Goal: Navigation & Orientation: Go to known website

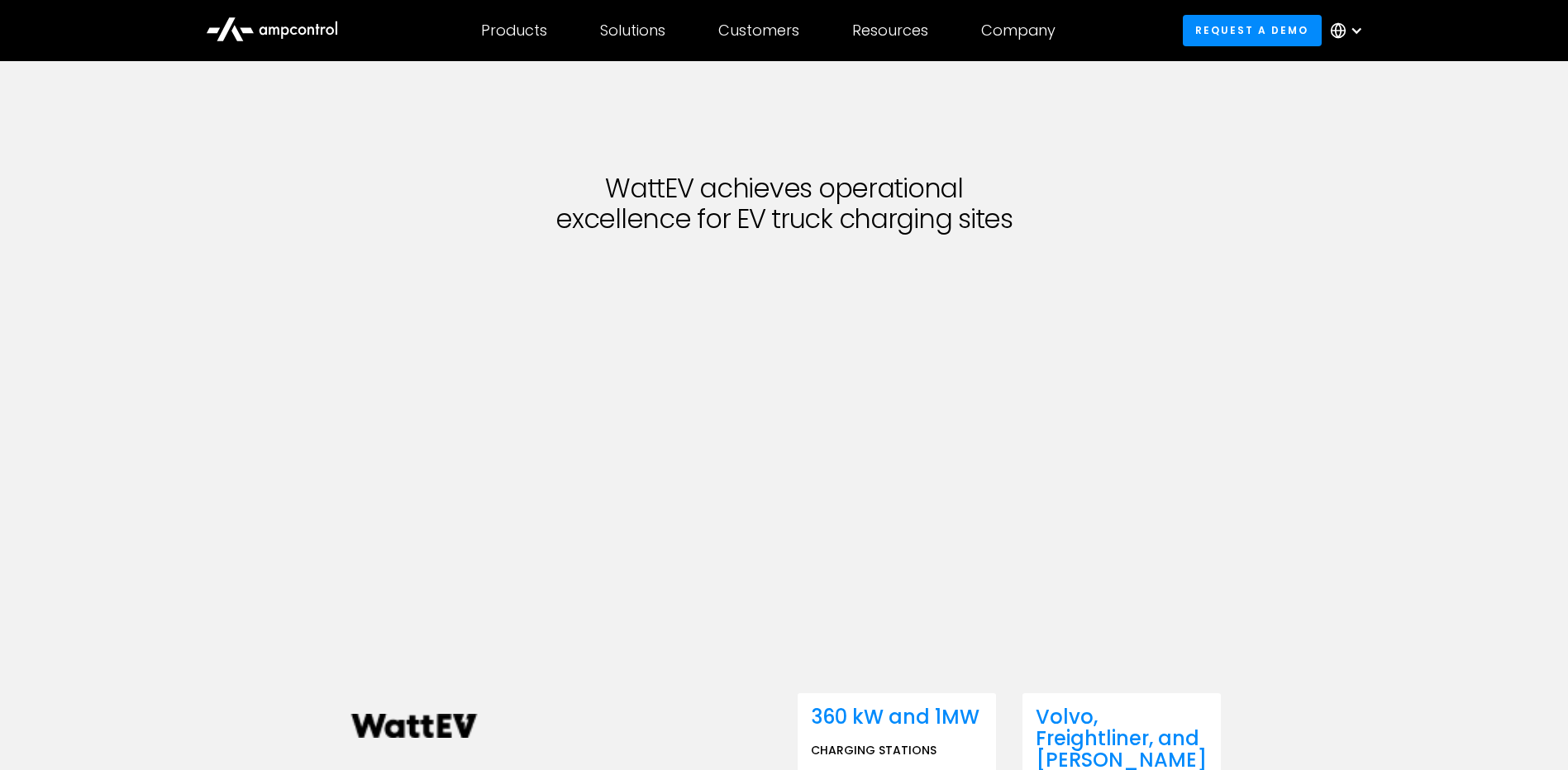
click at [307, 35] on icon at bounding box center [272, 28] width 133 height 40
